Goal: Task Accomplishment & Management: Complete application form

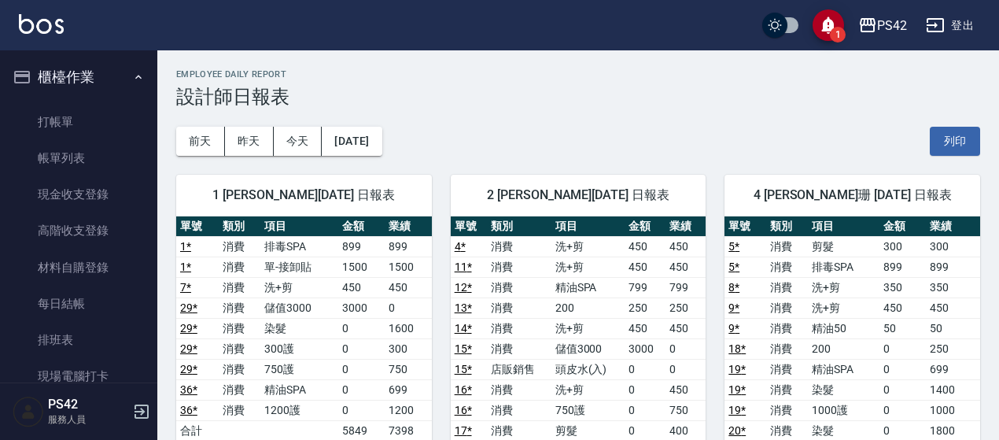
drag, startPoint x: 85, startPoint y: 177, endPoint x: 1006, endPoint y: 131, distance: 922.0
click at [85, 178] on link "現金收支登錄" at bounding box center [78, 194] width 145 height 36
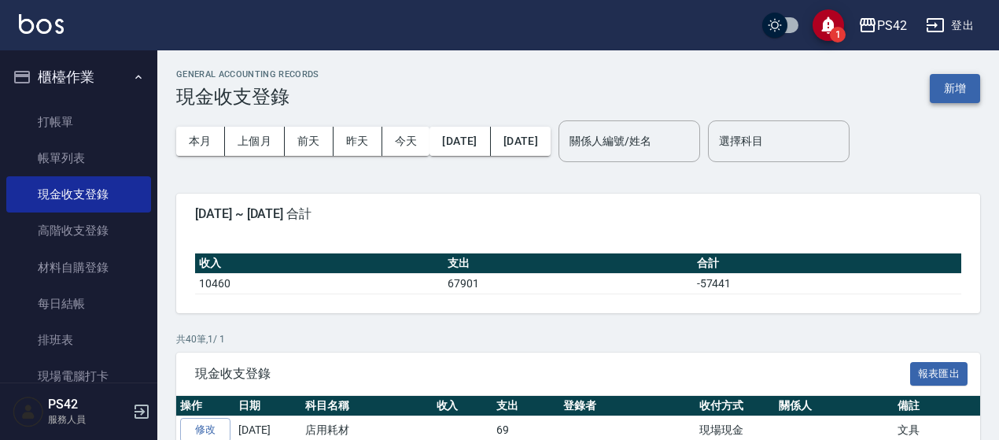
click at [962, 87] on button "新增" at bounding box center [954, 88] width 50 height 29
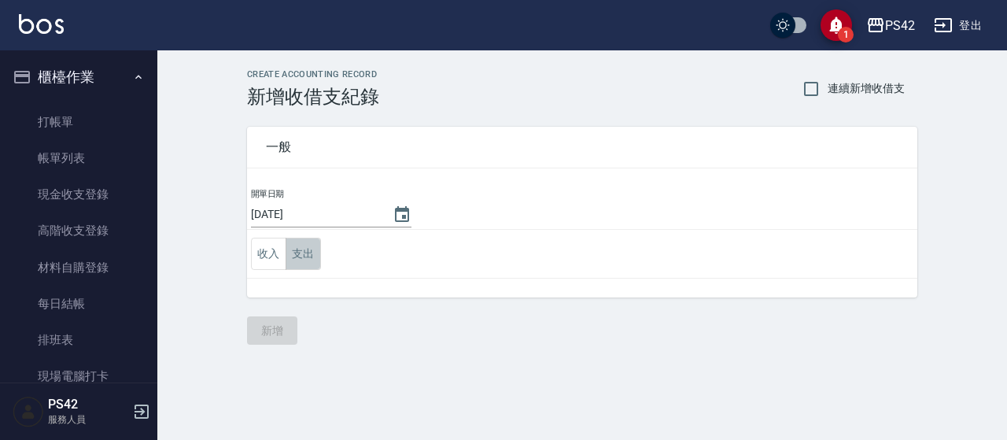
click at [310, 252] on button "支出" at bounding box center [302, 253] width 35 height 32
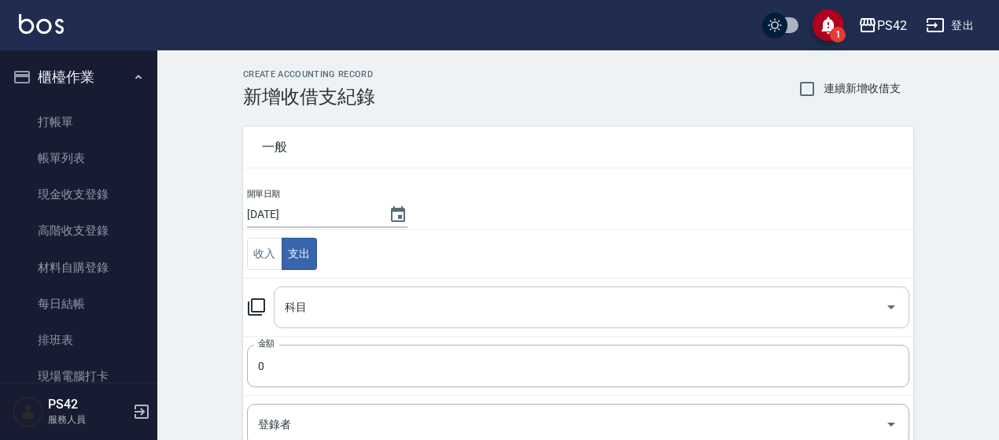
click at [373, 304] on input "科目" at bounding box center [580, 307] width 598 height 28
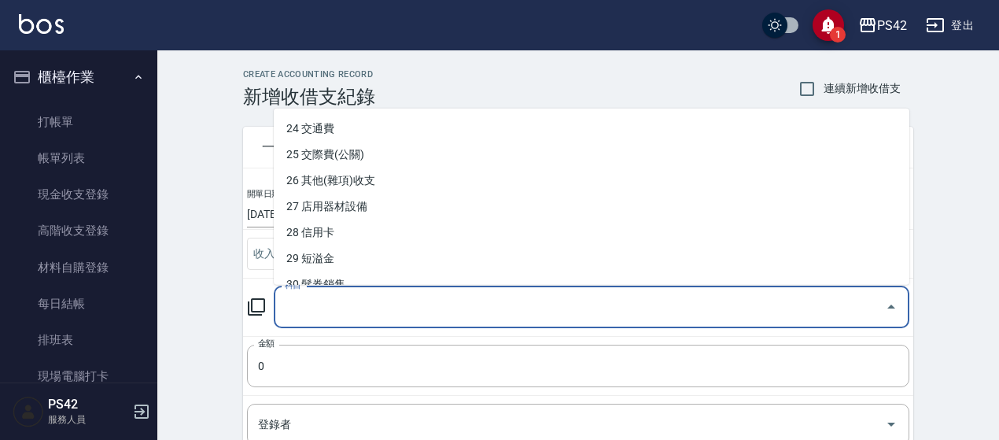
scroll to position [629, 0]
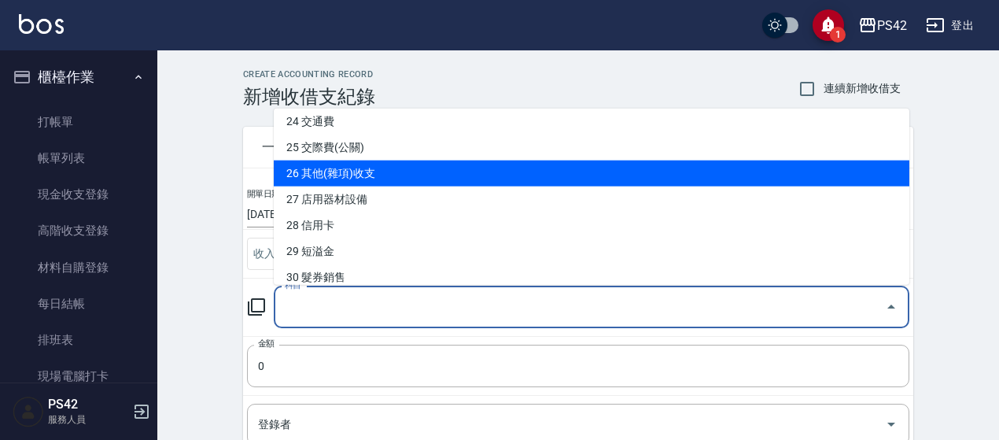
click at [431, 185] on li "26 其他(雜項)收支" at bounding box center [591, 173] width 635 height 26
type input "26 其他(雜項)收支"
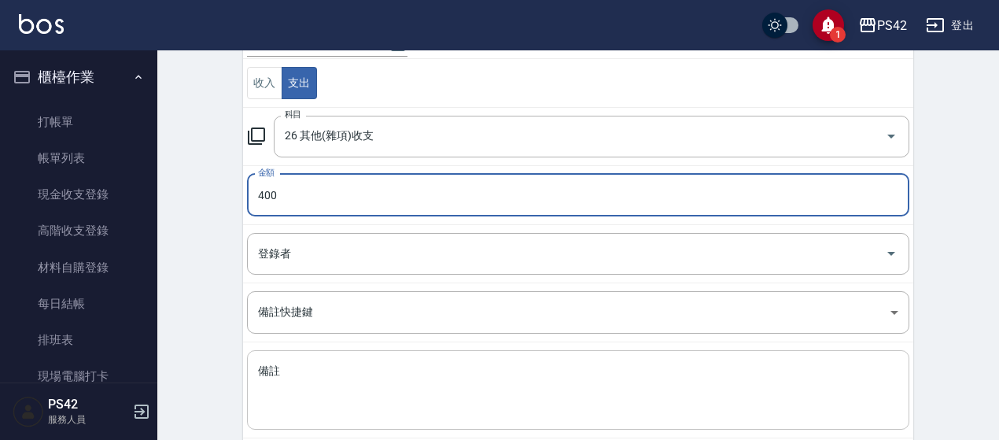
scroll to position [236, 0]
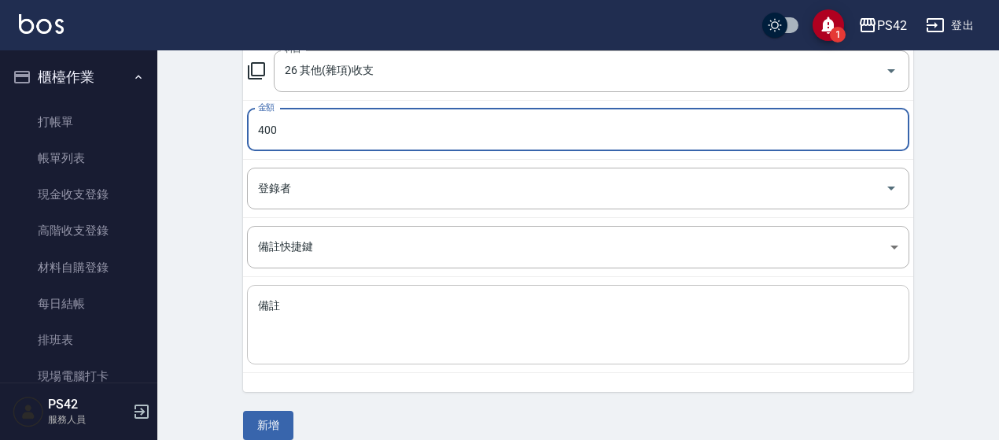
type input "400"
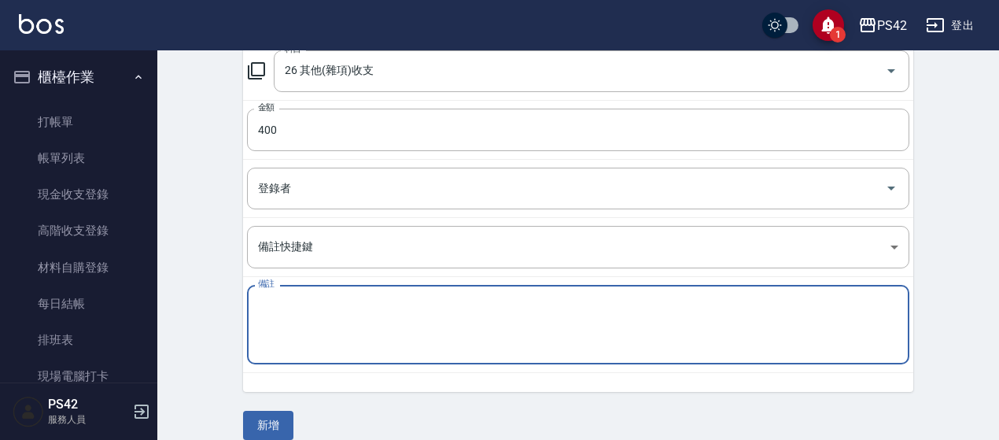
click at [437, 317] on textarea "備註" at bounding box center [578, 324] width 640 height 53
type textarea "形象照"
click at [280, 420] on button "新增" at bounding box center [268, 424] width 50 height 29
